Goal: Task Accomplishment & Management: Use online tool/utility

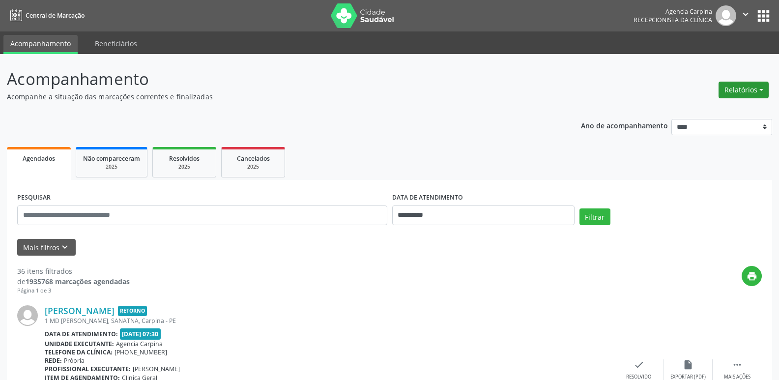
click at [732, 93] on button "Relatórios" at bounding box center [744, 90] width 50 height 17
click at [694, 112] on link "Agendamentos" at bounding box center [717, 111] width 106 height 14
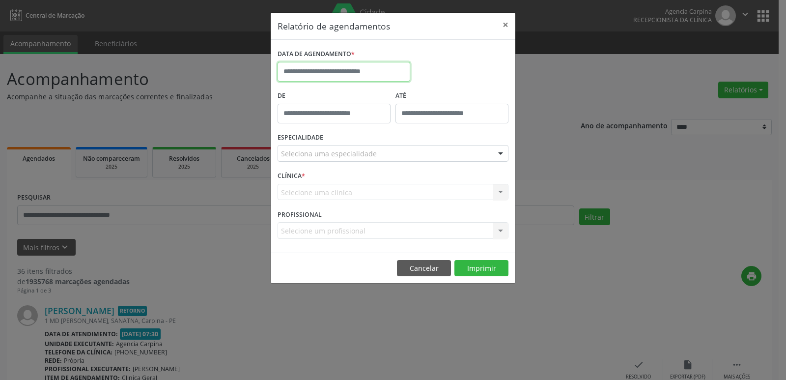
click at [402, 70] on input "text" at bounding box center [344, 72] width 133 height 20
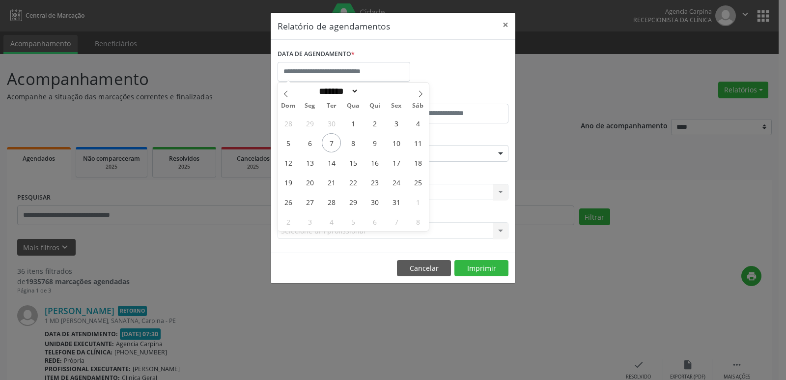
click at [243, 67] on div "Relatório de agendamentos × DATA DE AGENDAMENTO * De ATÉ ESPECIALIDADE Selecion…" at bounding box center [393, 190] width 786 height 380
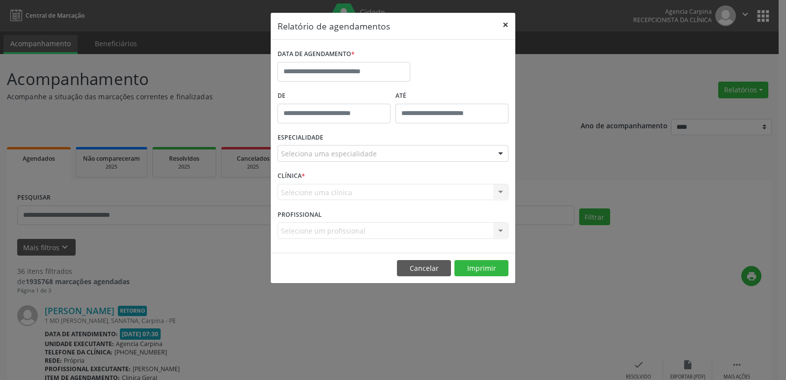
click at [508, 26] on button "×" at bounding box center [506, 25] width 20 height 24
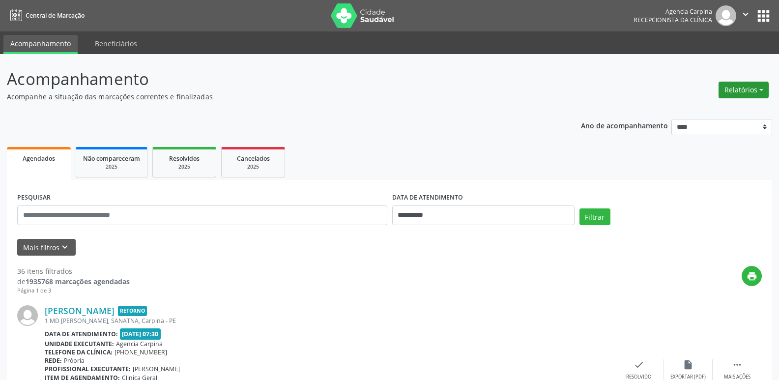
click at [741, 93] on button "Relatórios" at bounding box center [744, 90] width 50 height 17
click at [716, 113] on link "Agendamentos" at bounding box center [717, 111] width 106 height 14
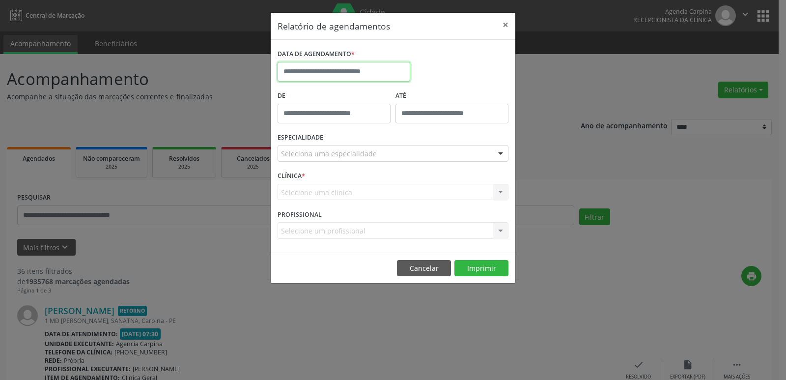
click at [324, 75] on input "text" at bounding box center [344, 72] width 133 height 20
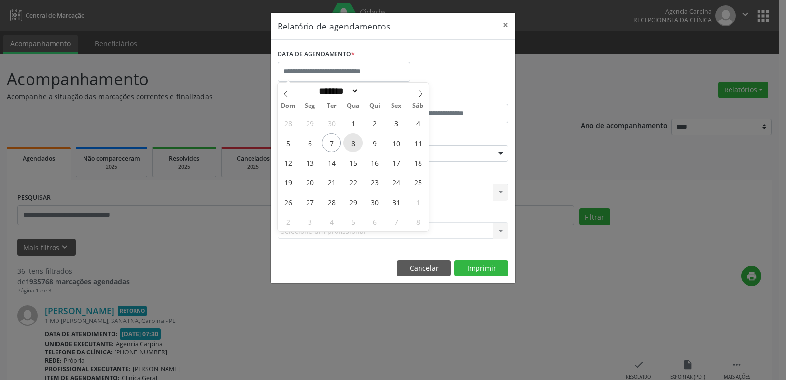
click at [348, 146] on span "8" at bounding box center [353, 142] width 19 height 19
type input "**********"
click at [348, 146] on span "8" at bounding box center [353, 142] width 19 height 19
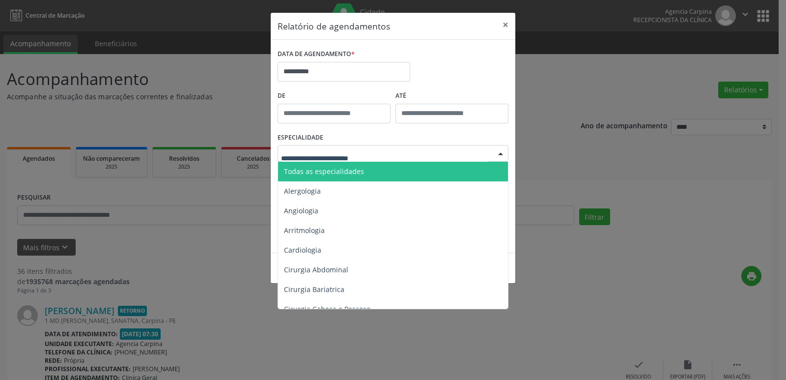
click at [345, 175] on span "Todas as especialidades" at bounding box center [324, 171] width 80 height 9
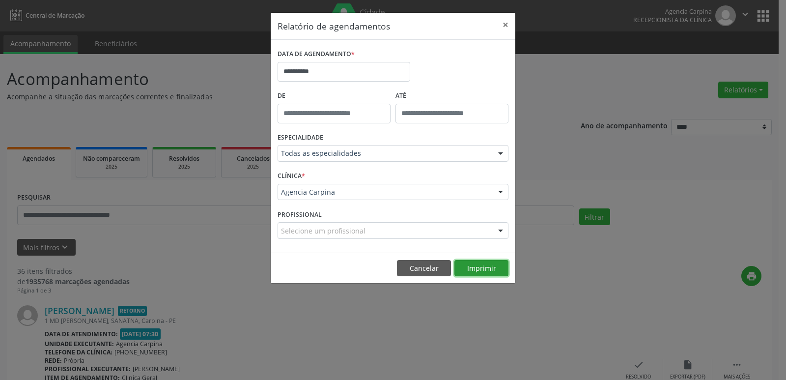
click at [480, 272] on button "Imprimir" at bounding box center [482, 268] width 54 height 17
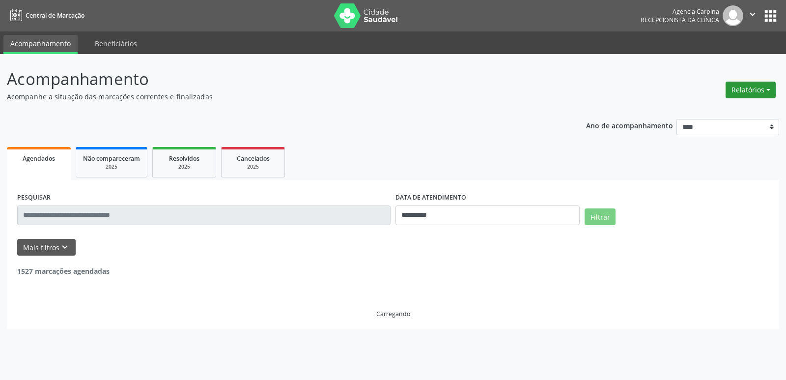
click at [744, 95] on button "Relatórios" at bounding box center [751, 90] width 50 height 17
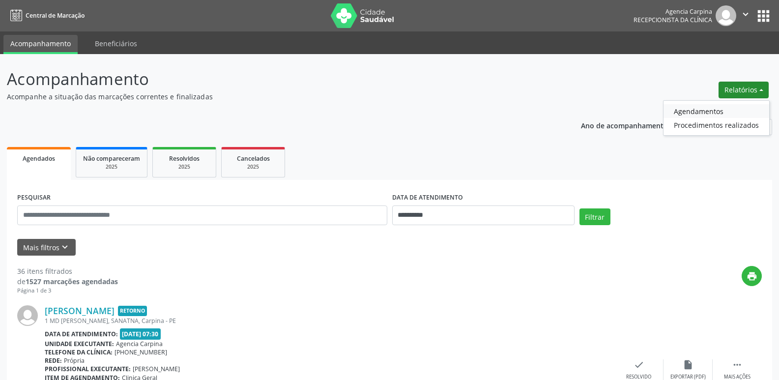
click at [712, 110] on link "Agendamentos" at bounding box center [717, 111] width 106 height 14
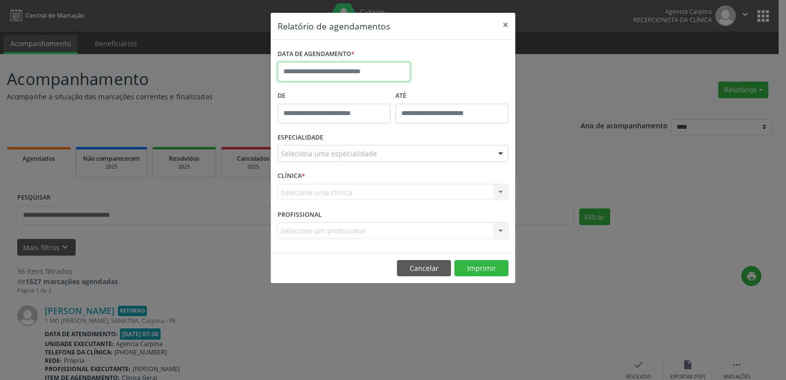
click at [294, 65] on input "text" at bounding box center [344, 72] width 133 height 20
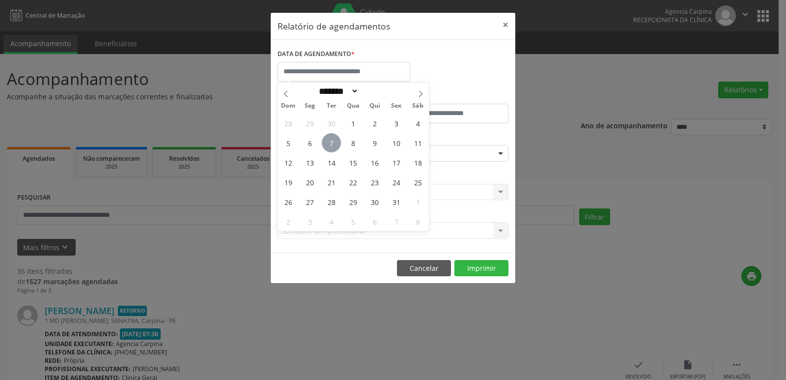
click at [334, 142] on span "7" at bounding box center [331, 142] width 19 height 19
type input "**********"
click at [334, 142] on span "7" at bounding box center [331, 142] width 19 height 19
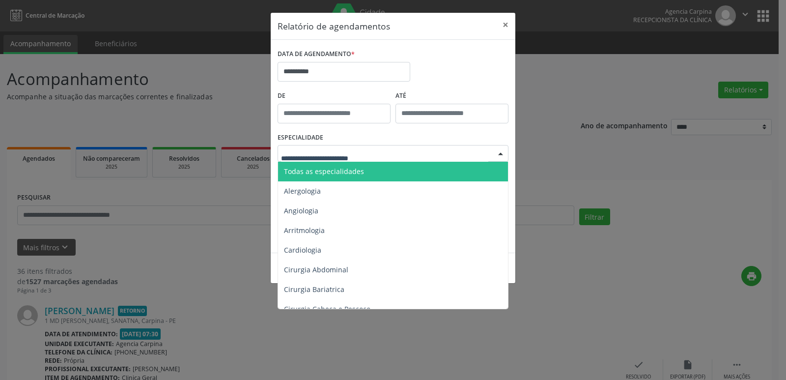
click at [336, 170] on span "Todas as especialidades" at bounding box center [324, 171] width 80 height 9
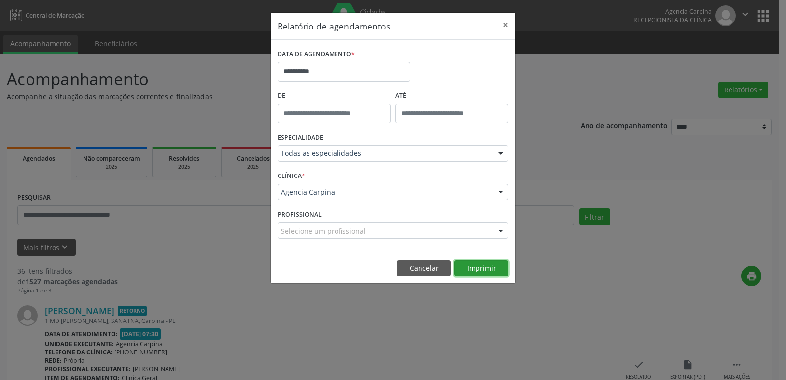
click at [480, 268] on button "Imprimir" at bounding box center [482, 268] width 54 height 17
